Goal: Find specific page/section: Find specific page/section

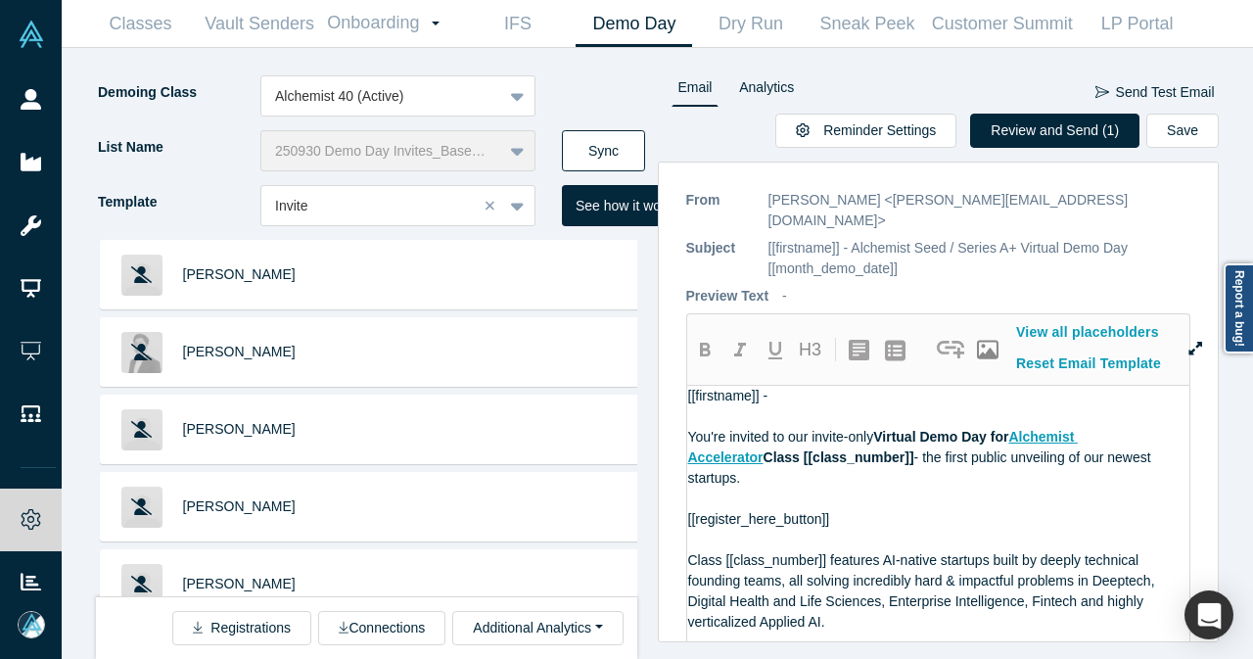
click at [586, 141] on button "Sync" at bounding box center [603, 150] width 83 height 41
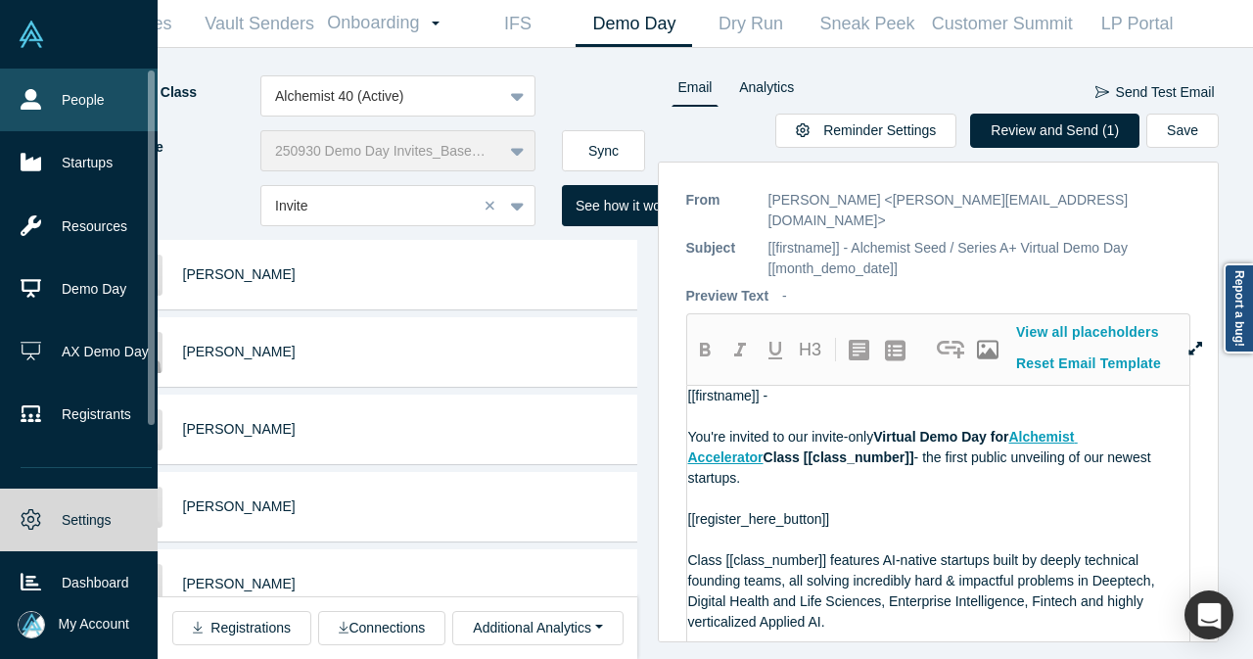
click at [18, 107] on link "People" at bounding box center [86, 100] width 172 height 63
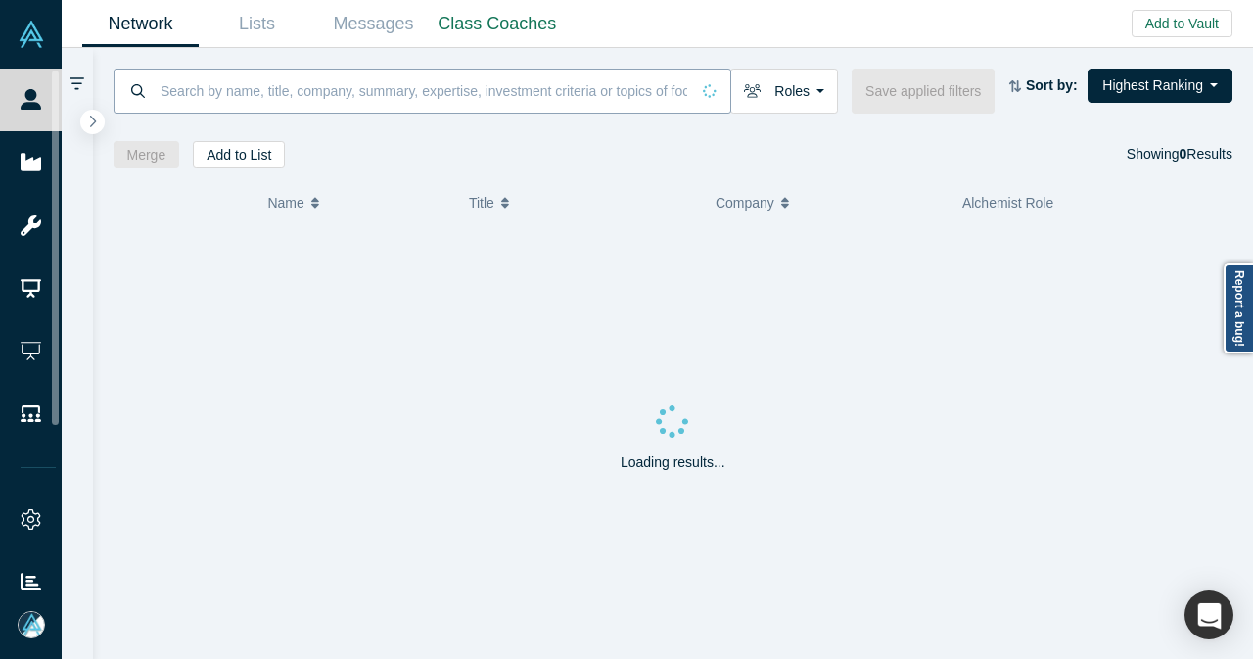
click at [276, 79] on input at bounding box center [424, 91] width 531 height 46
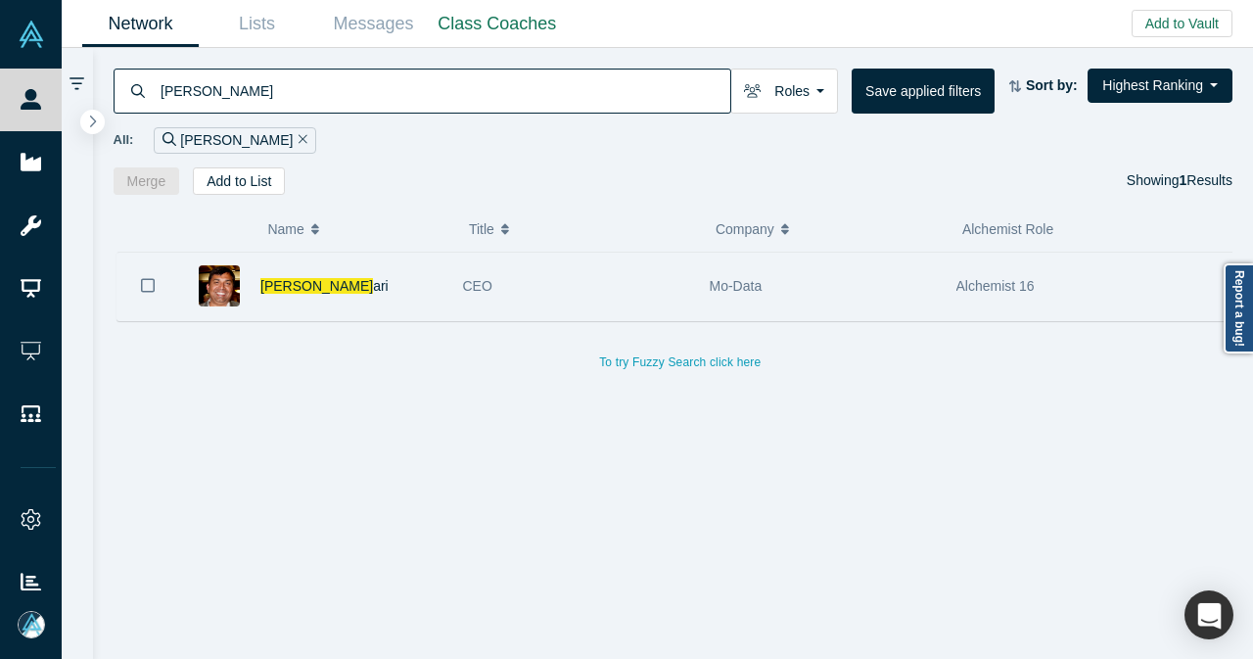
type input "[PERSON_NAME]"
click at [393, 294] on div "[PERSON_NAME] [PERSON_NAME]" at bounding box center [351, 287] width 182 height 68
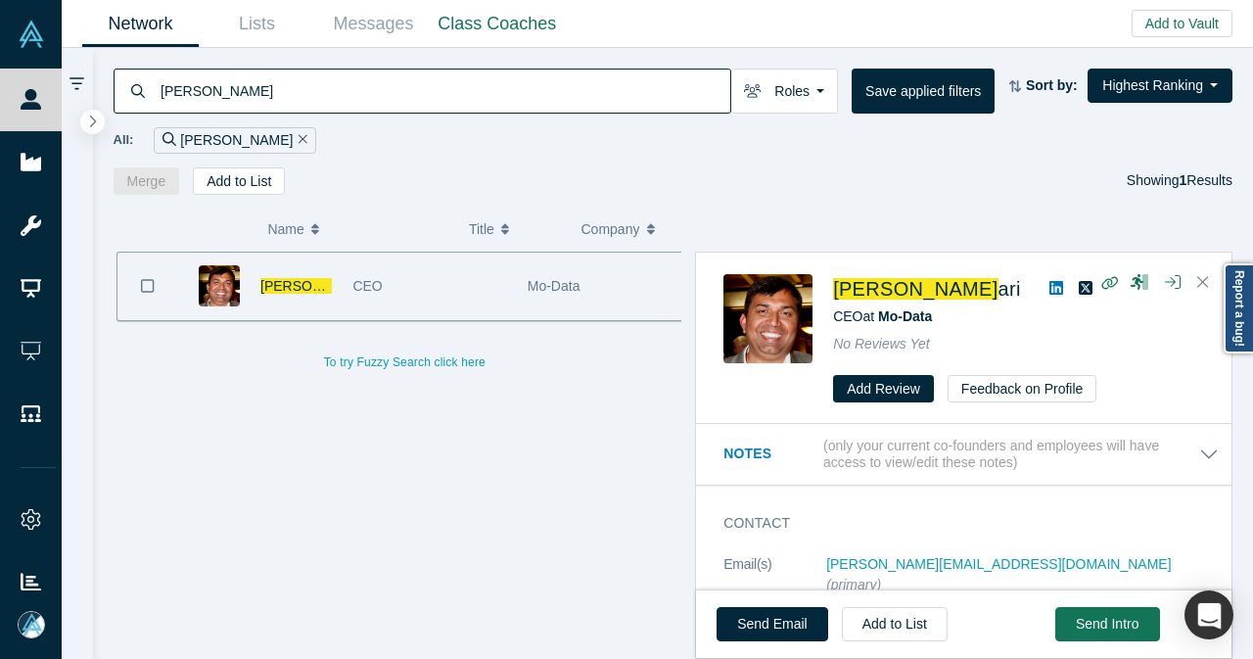
click at [299, 140] on icon "Remove Filter" at bounding box center [303, 139] width 9 height 9
